Goal: Check status

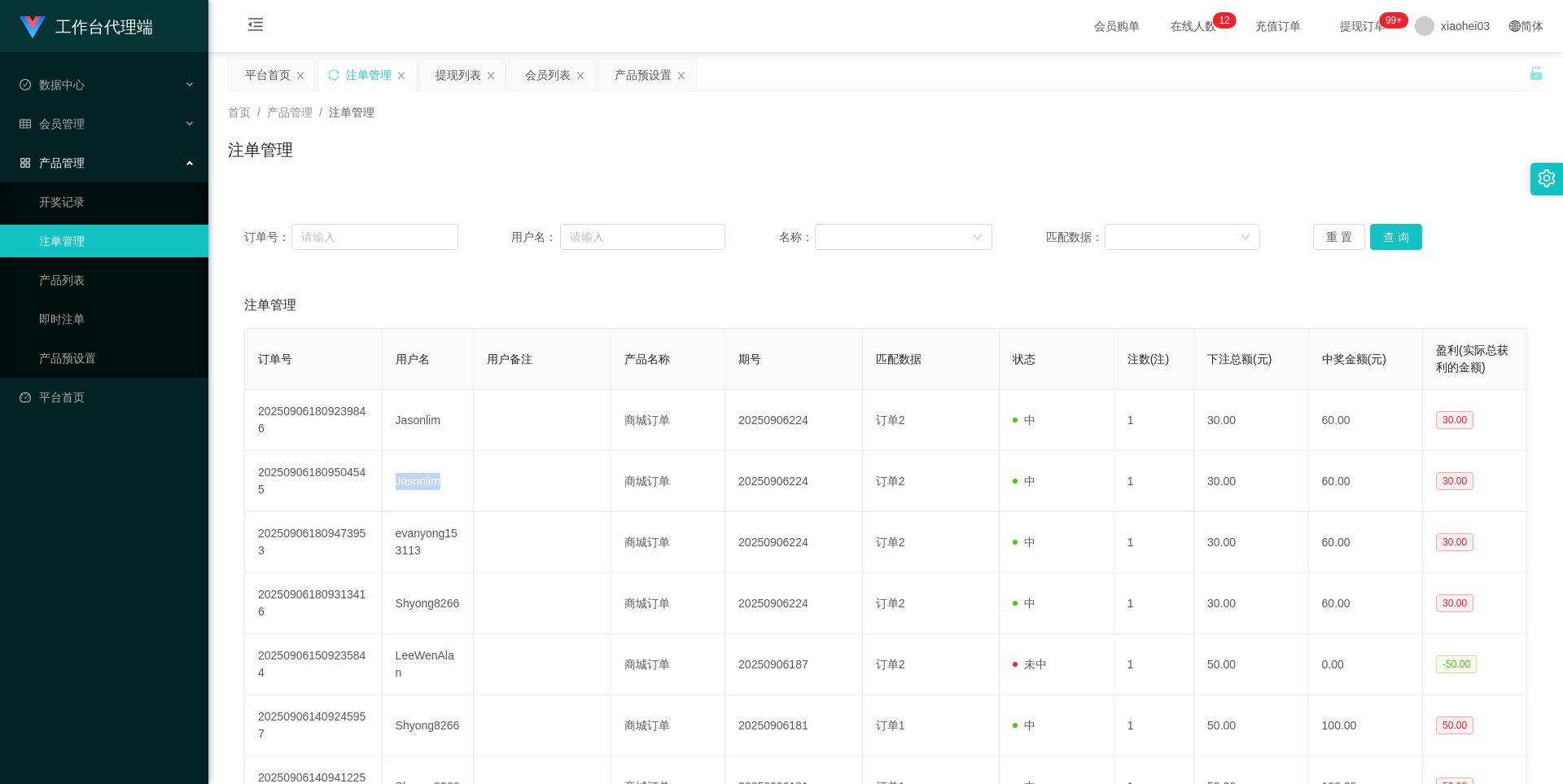
click at [676, 71] on div "产品预设置" at bounding box center [647, 74] width 98 height 30
click at [675, 74] on div "产品预设置" at bounding box center [647, 74] width 98 height 30
click at [679, 73] on icon "图标: close" at bounding box center [681, 75] width 10 height 10
click at [92, 354] on link "产品预设置" at bounding box center [118, 358] width 156 height 32
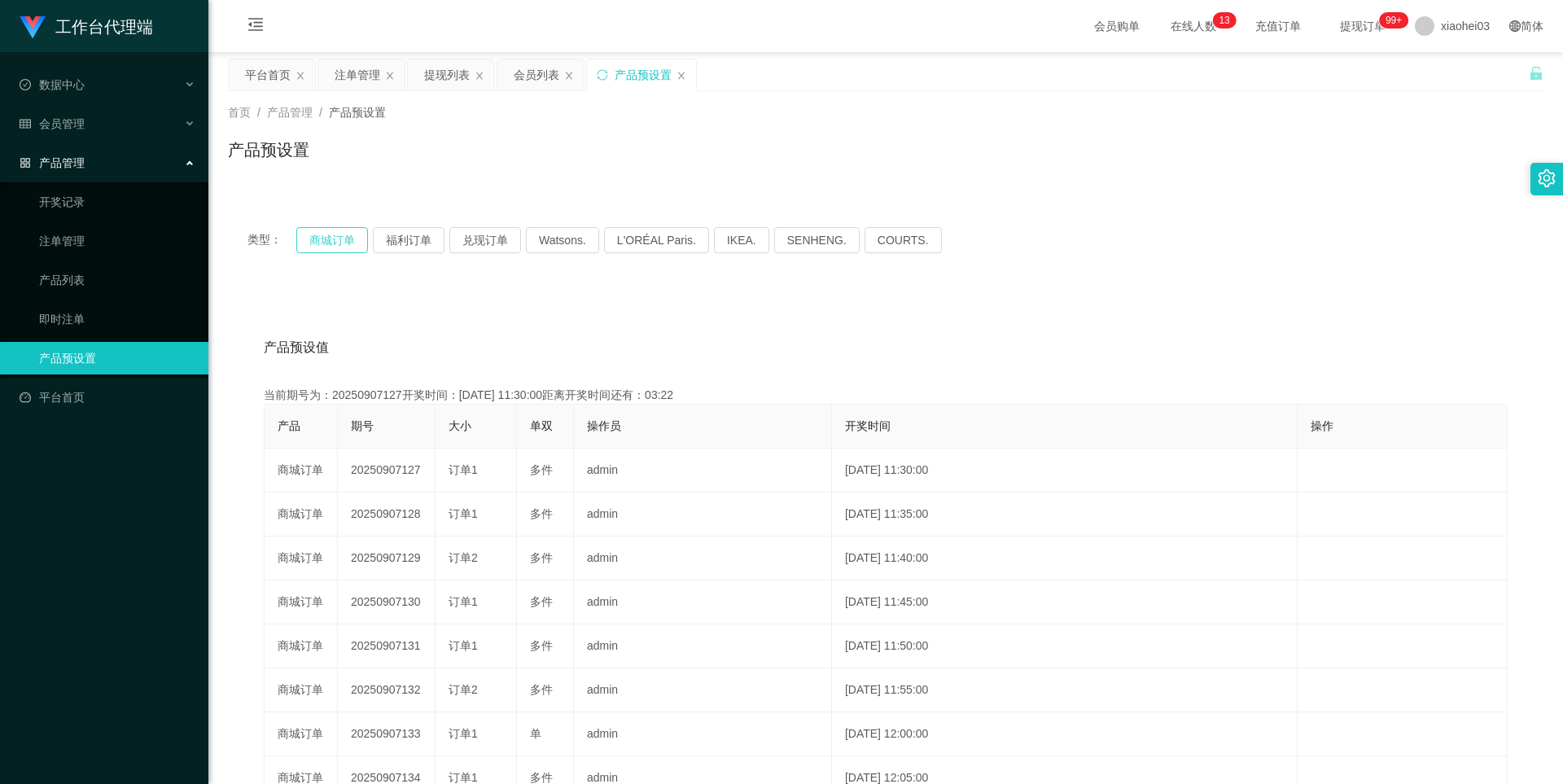
click at [342, 240] on button "商城订单" at bounding box center [332, 240] width 72 height 26
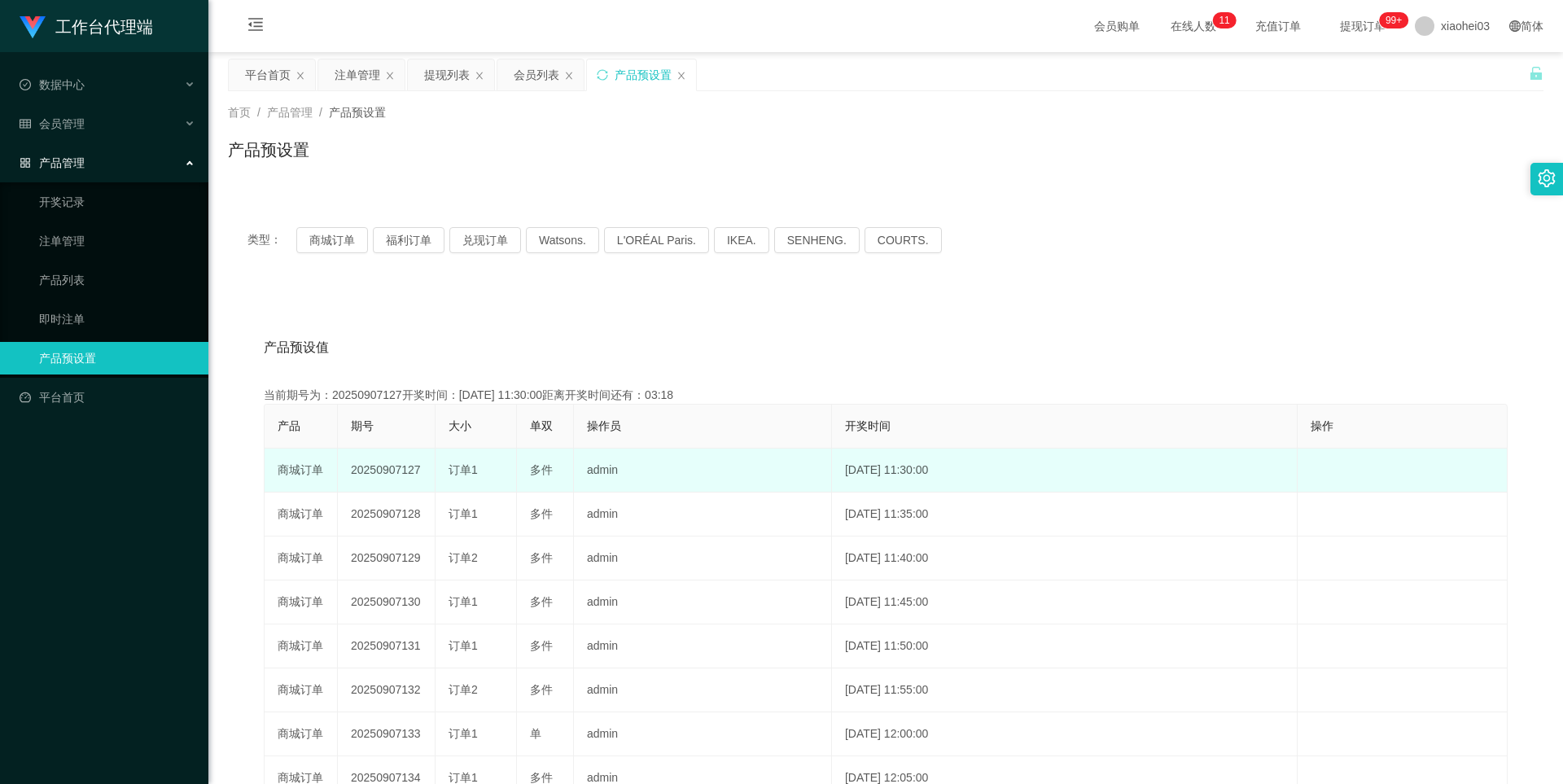
click at [390, 475] on td "20250907127" at bounding box center [386, 470] width 98 height 44
copy td "20250907127"
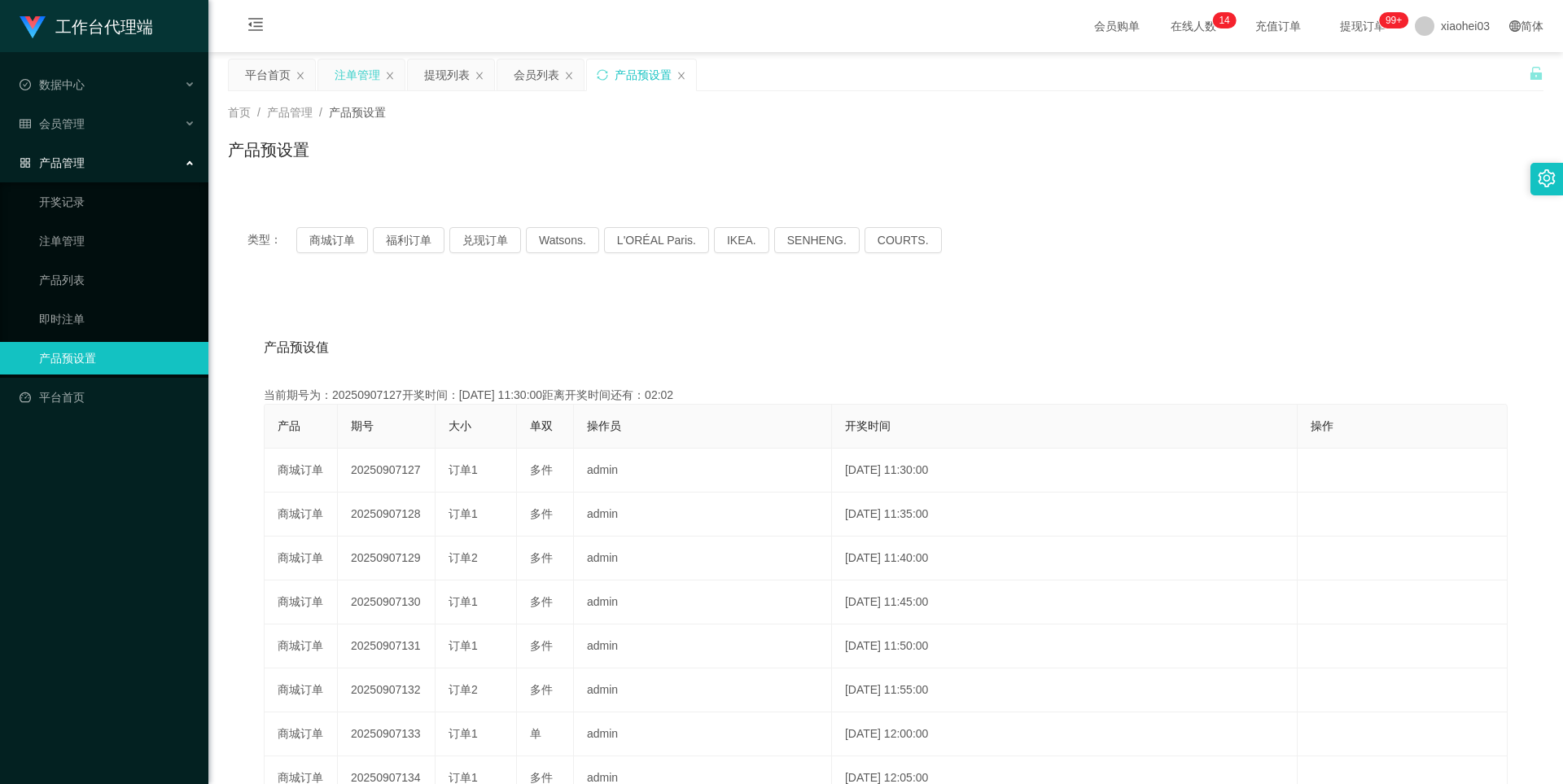
click at [354, 72] on div "注单管理" at bounding box center [357, 74] width 46 height 30
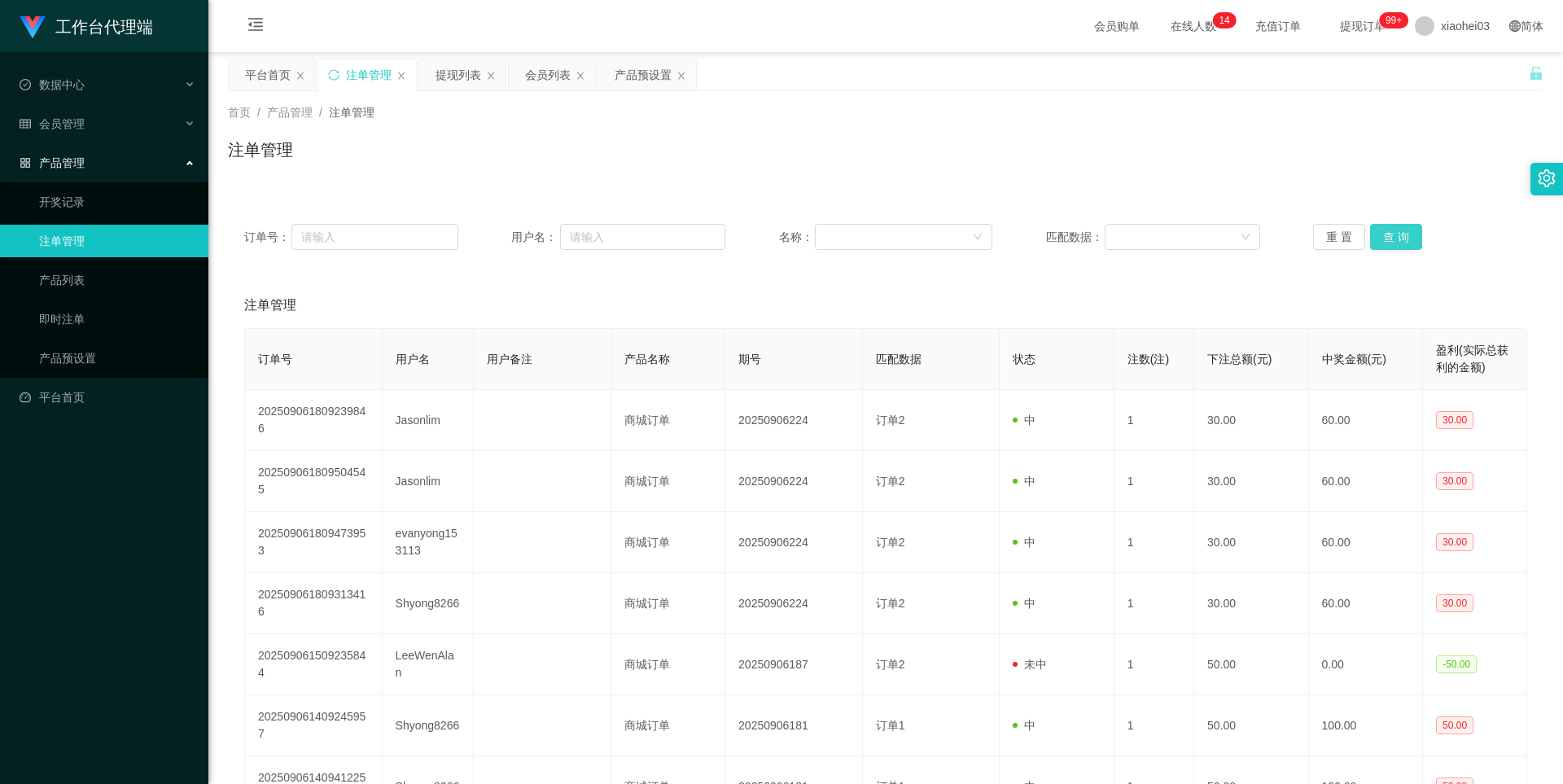
click at [1398, 237] on button "查 询" at bounding box center [1396, 236] width 52 height 26
click at [1398, 237] on div "重 置 查 询" at bounding box center [1419, 236] width 214 height 26
click at [1398, 237] on button "查 询" at bounding box center [1396, 236] width 52 height 26
click at [1395, 239] on button "查 询" at bounding box center [1396, 236] width 52 height 26
click at [1395, 239] on div "重 置 查 询" at bounding box center [1419, 236] width 214 height 26
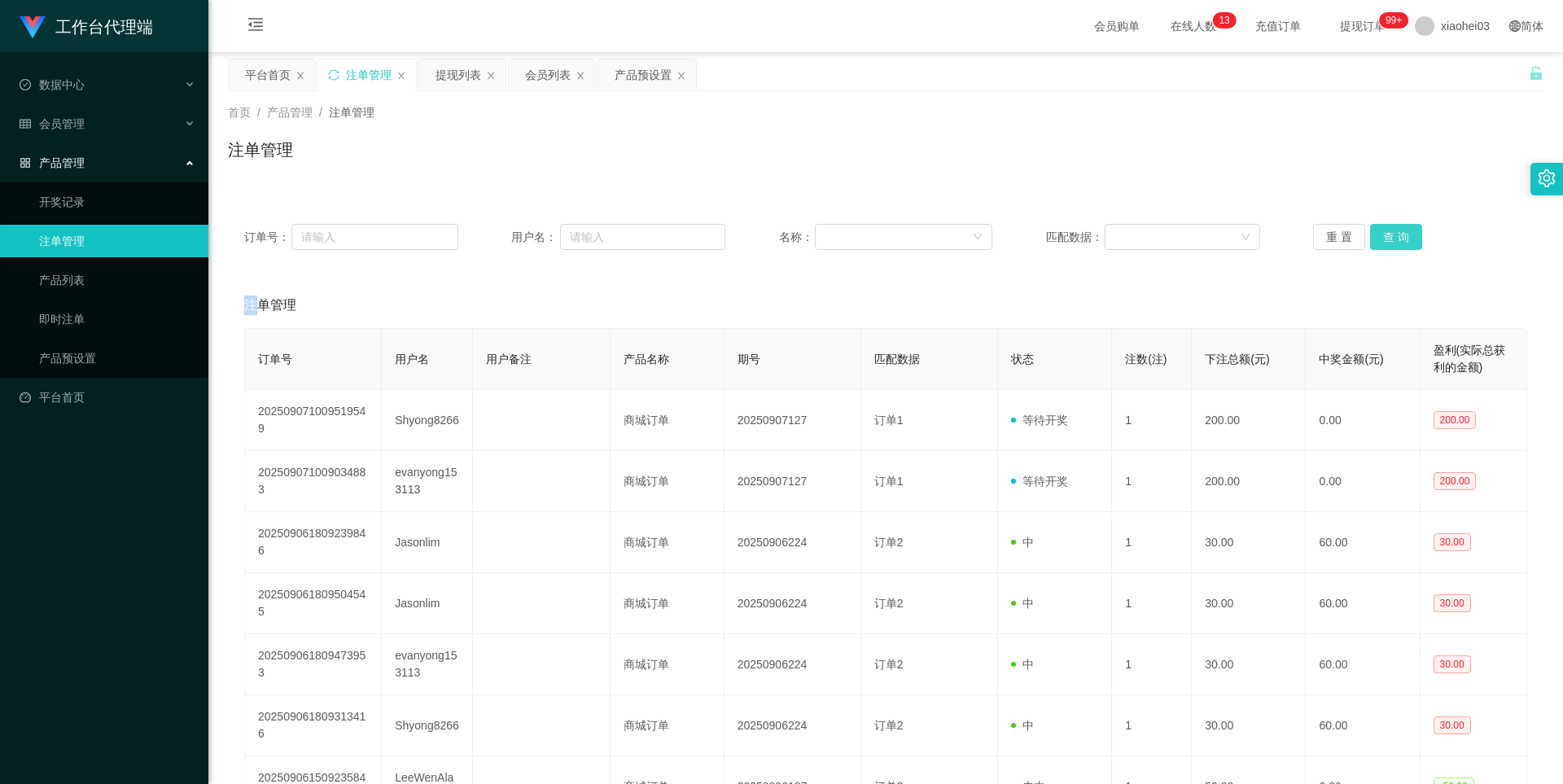
click at [1395, 239] on button "查 询" at bounding box center [1396, 236] width 52 height 26
click at [1410, 240] on button "查 询" at bounding box center [1396, 236] width 52 height 26
click at [1410, 240] on div "重 置 查 询" at bounding box center [1419, 236] width 214 height 26
click at [1386, 227] on button "查 询" at bounding box center [1396, 236] width 52 height 26
click at [1386, 227] on div "重 置 查 询" at bounding box center [1419, 236] width 214 height 26
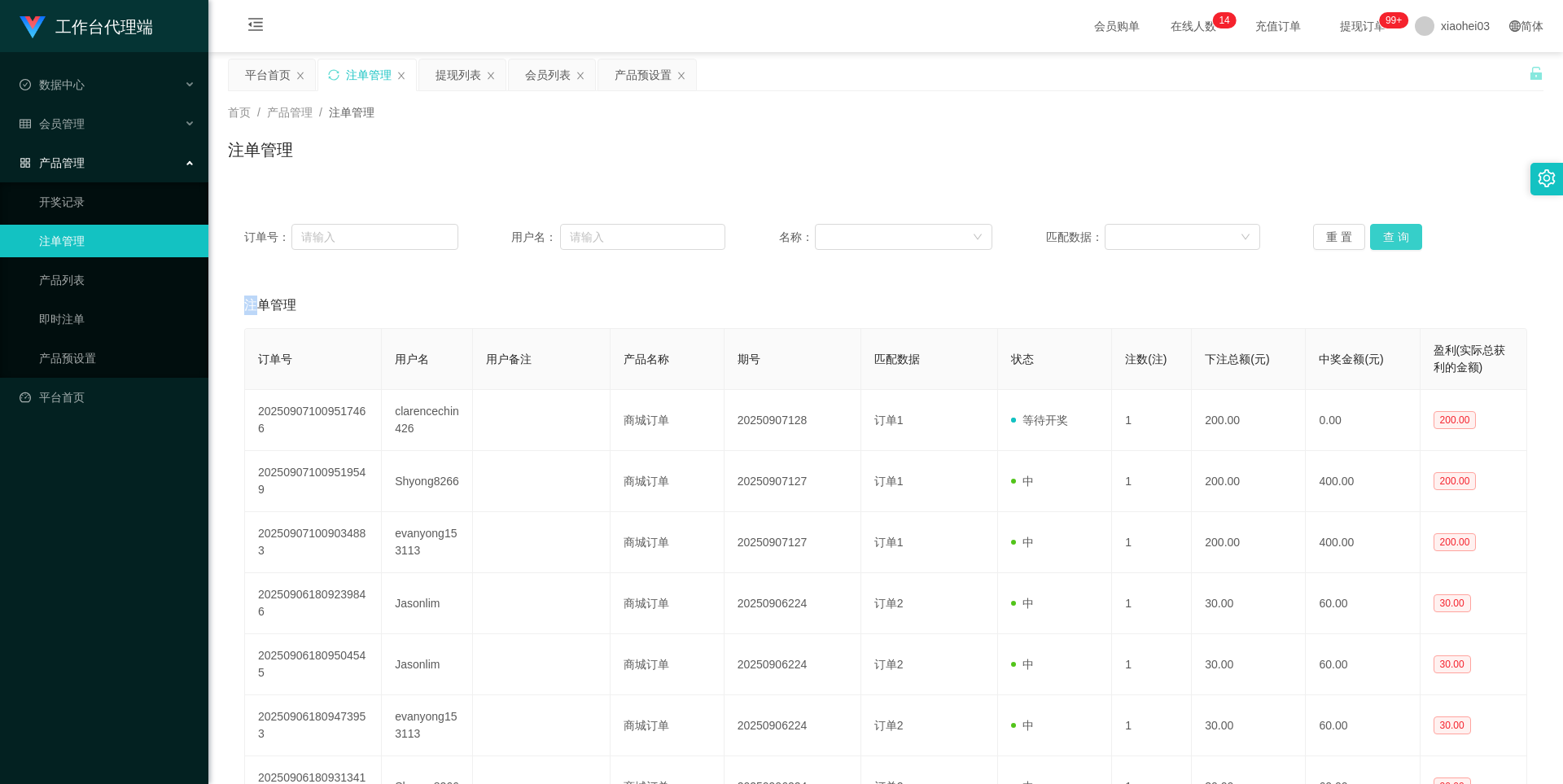
click at [1386, 227] on button "查 询" at bounding box center [1396, 236] width 52 height 26
click at [624, 71] on div "产品预设置" at bounding box center [642, 74] width 57 height 30
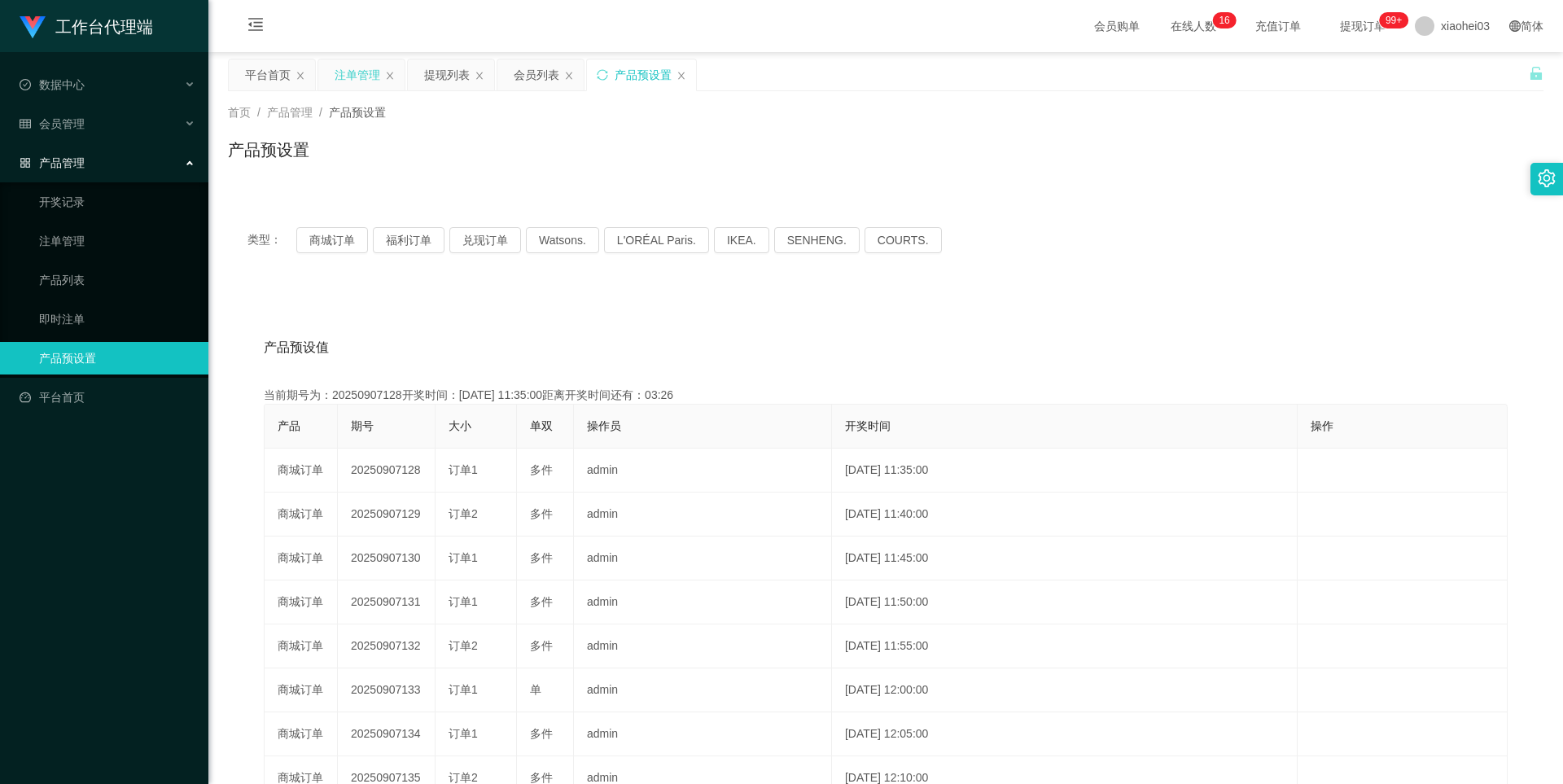
click at [346, 77] on div "注单管理" at bounding box center [357, 74] width 46 height 30
